Goal: Information Seeking & Learning: Learn about a topic

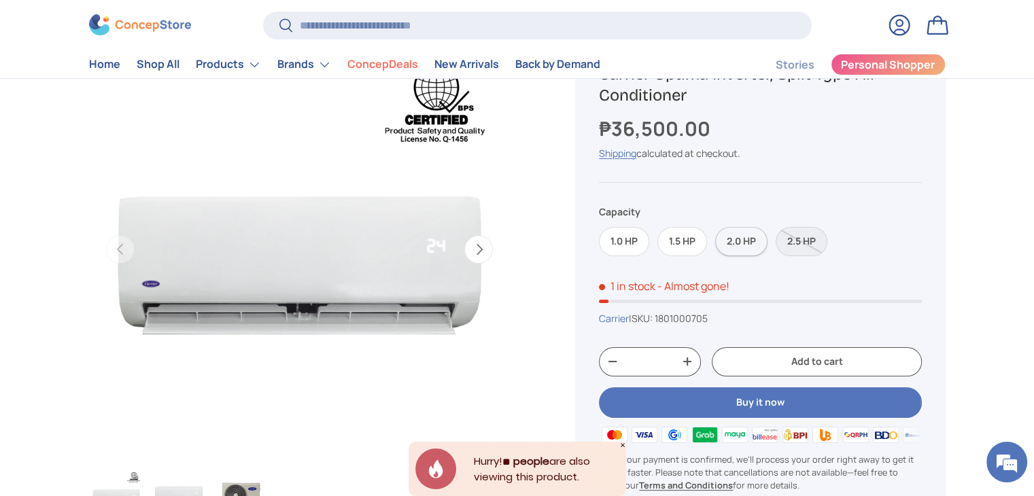
click at [739, 243] on label "2.0 HP" at bounding box center [741, 241] width 52 height 29
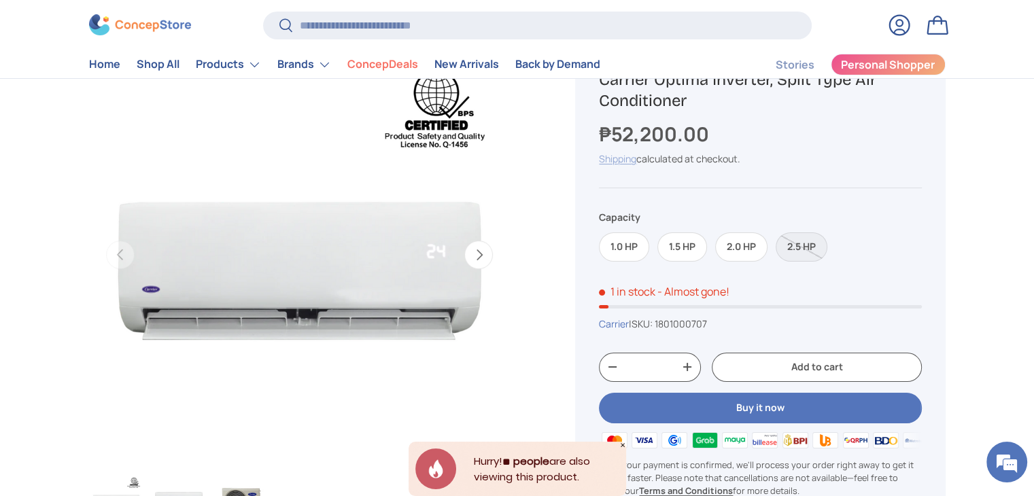
scroll to position [136, 0]
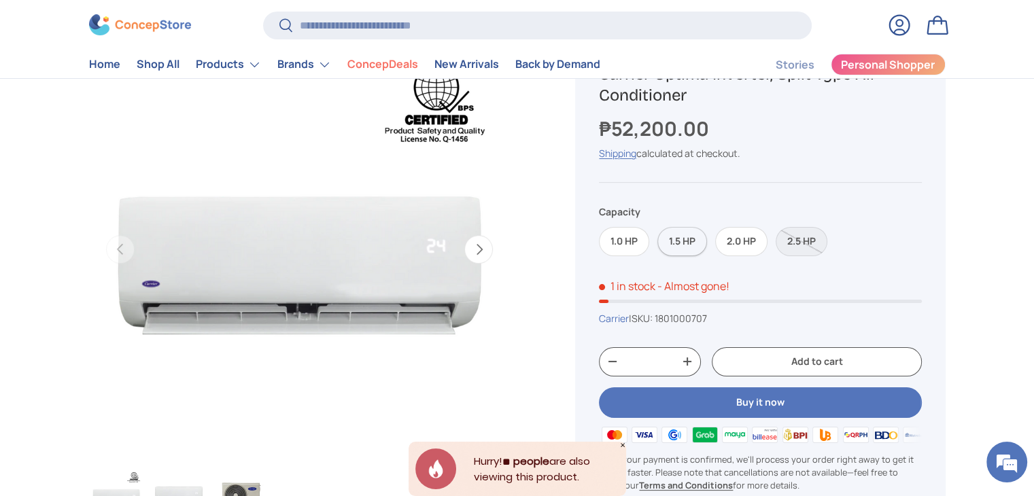
click at [691, 248] on label "1.5 HP" at bounding box center [683, 241] width 50 height 29
click at [624, 237] on label "1.0 HP" at bounding box center [624, 241] width 50 height 29
click at [738, 243] on label "2.0 HP" at bounding box center [741, 241] width 52 height 29
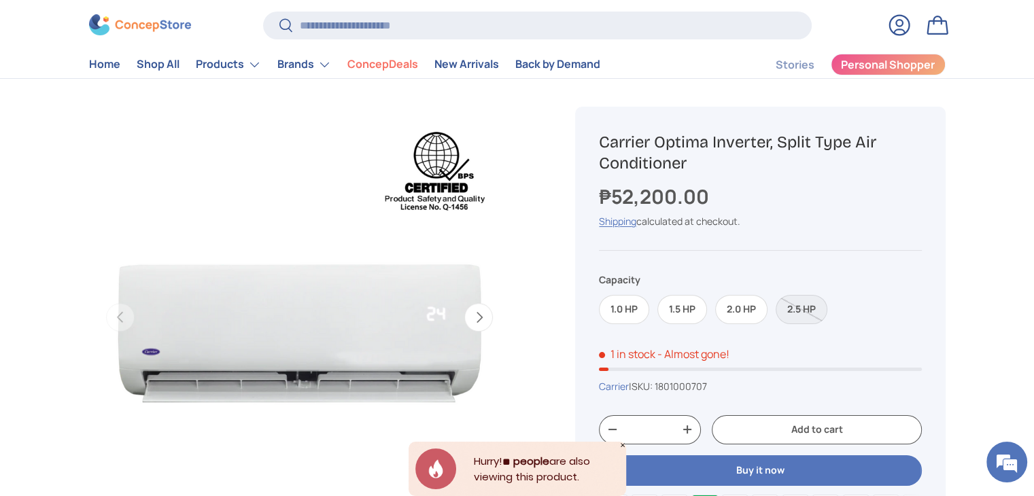
click at [520, 404] on div "Previous Next Loading... Load image 1 in gallery view Load image 2 in gallery v…" at bounding box center [316, 348] width 454 height 549
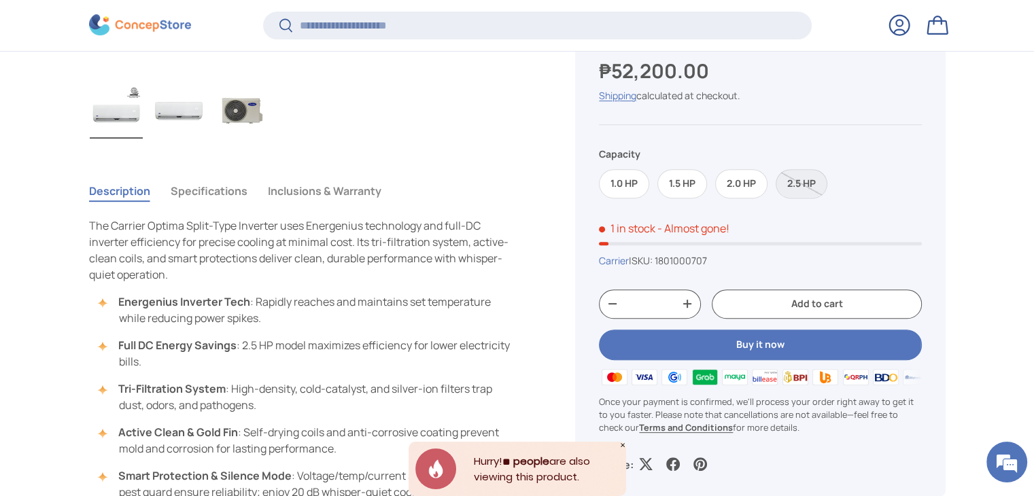
scroll to position [541, 0]
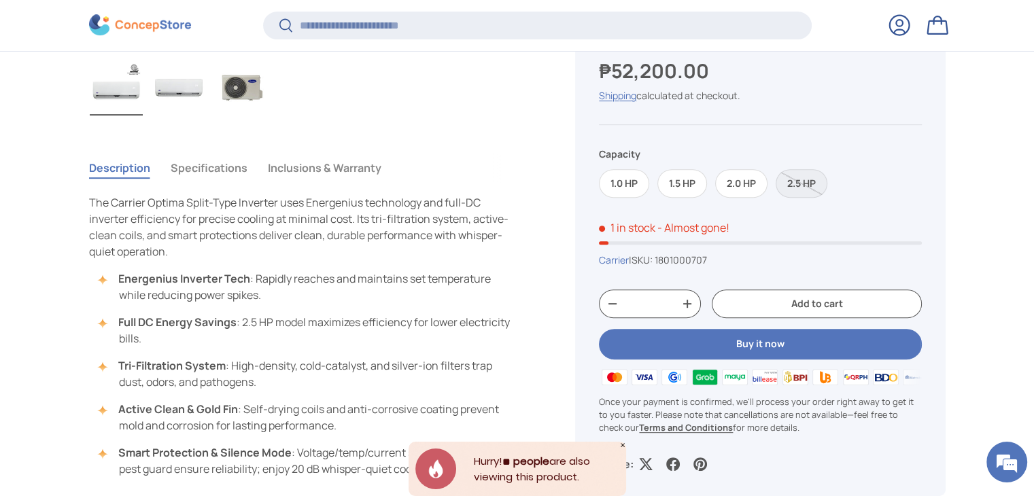
click at [283, 171] on button "Inclusions & Warranty" at bounding box center [325, 167] width 114 height 31
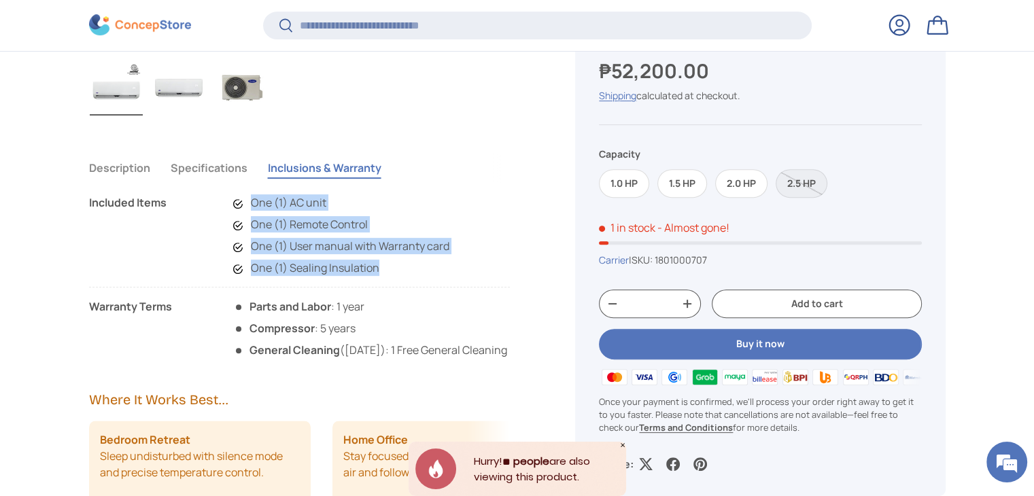
drag, startPoint x: 252, startPoint y: 201, endPoint x: 394, endPoint y: 260, distance: 154.6
click at [394, 260] on ul "One (1) AC unit One (1) Remote Control One (1) User manual with Warranty card O…" at bounding box center [335, 235] width 230 height 82
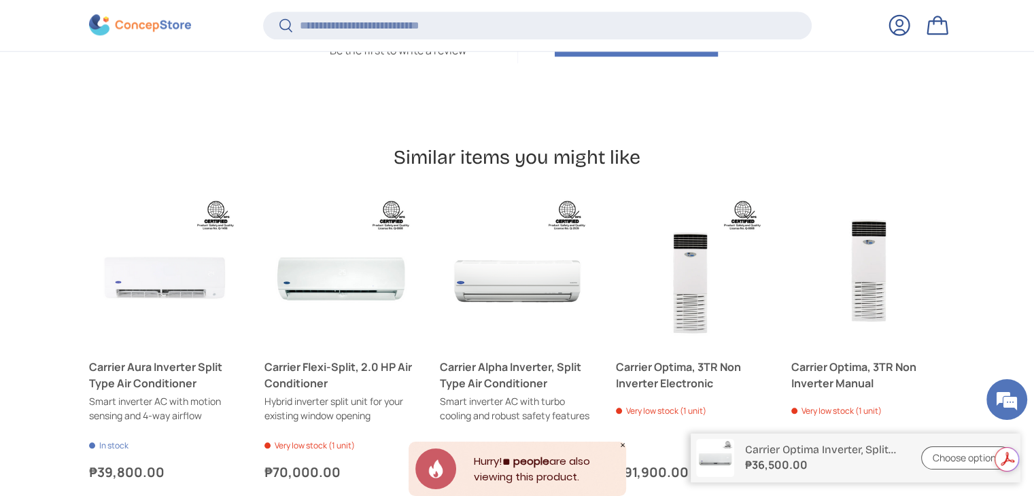
scroll to position [1357, 0]
